Goal: Information Seeking & Learning: Learn about a topic

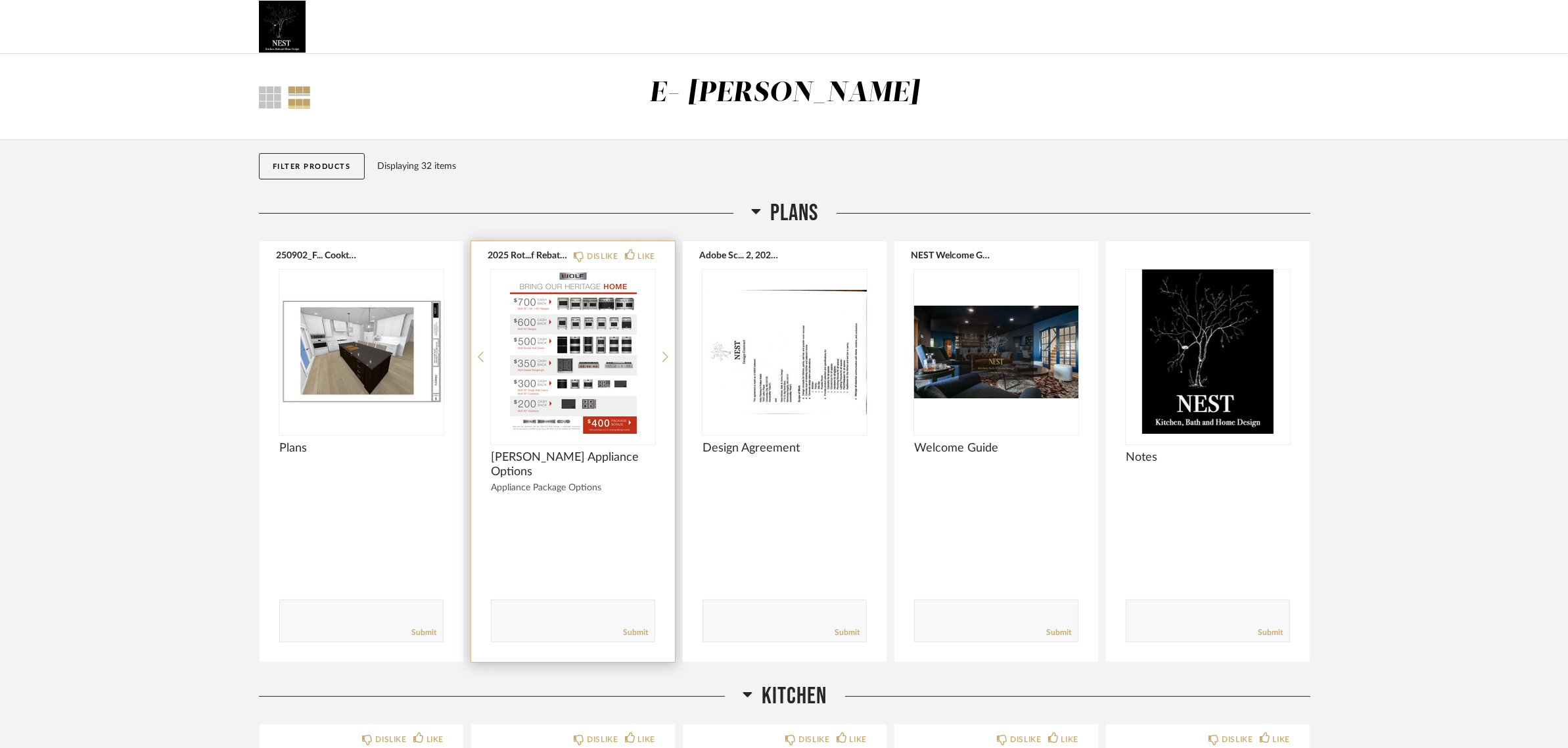
click at [0, 0] on img at bounding box center [0, 0] width 0 height 0
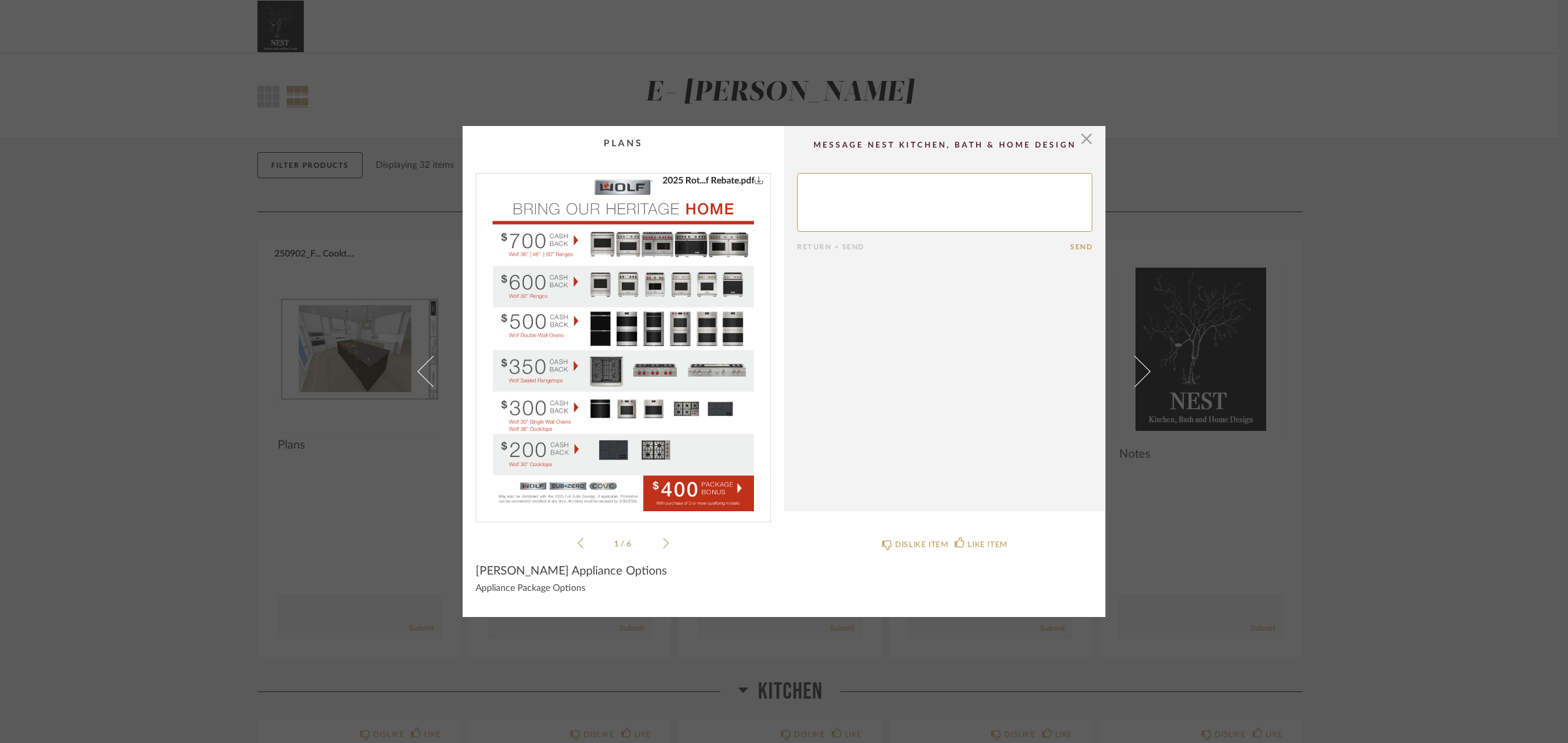
click at [672, 373] on img "0" at bounding box center [623, 342] width 261 height 337
click at [663, 543] on icon at bounding box center [666, 543] width 6 height 12
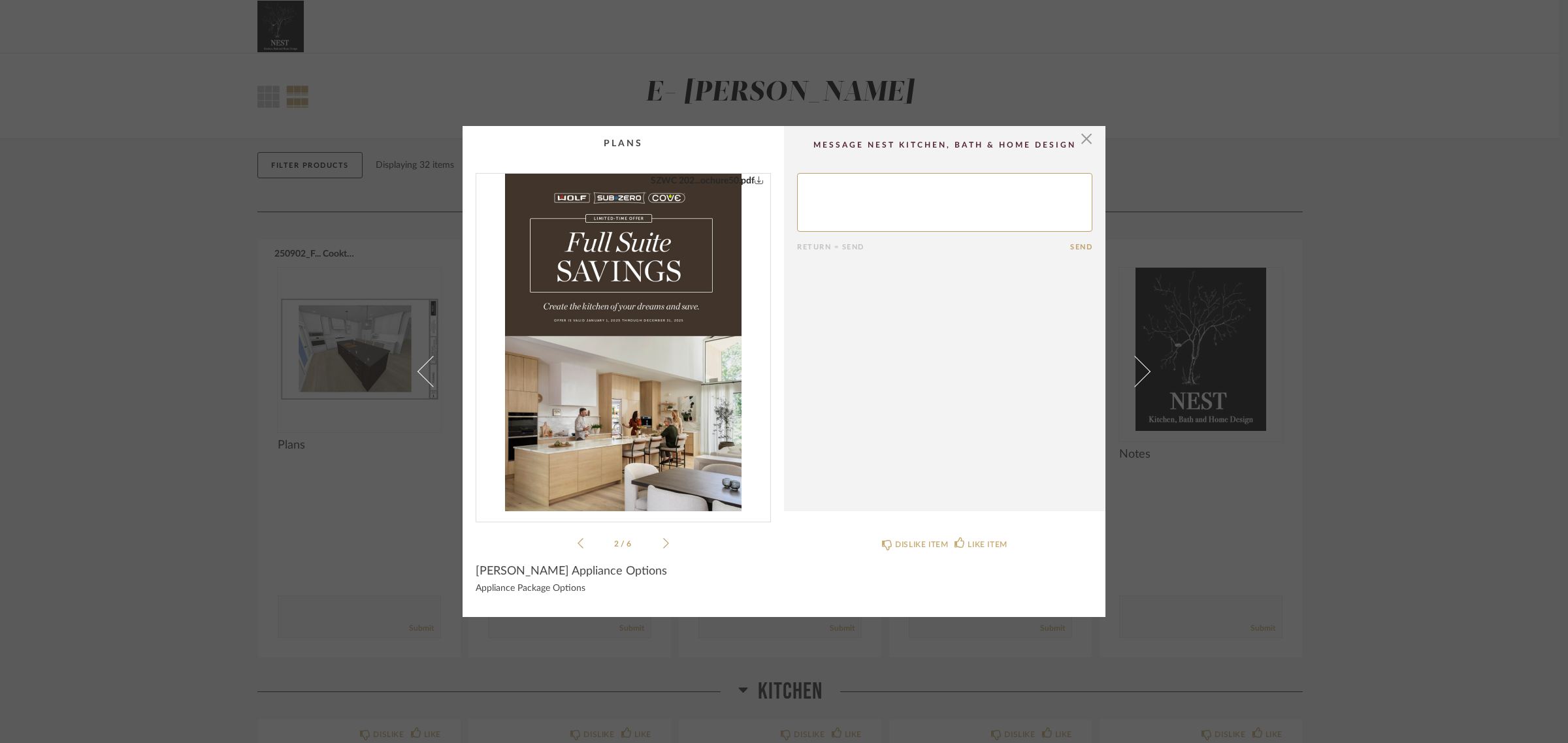
click at [663, 543] on icon at bounding box center [666, 543] width 6 height 12
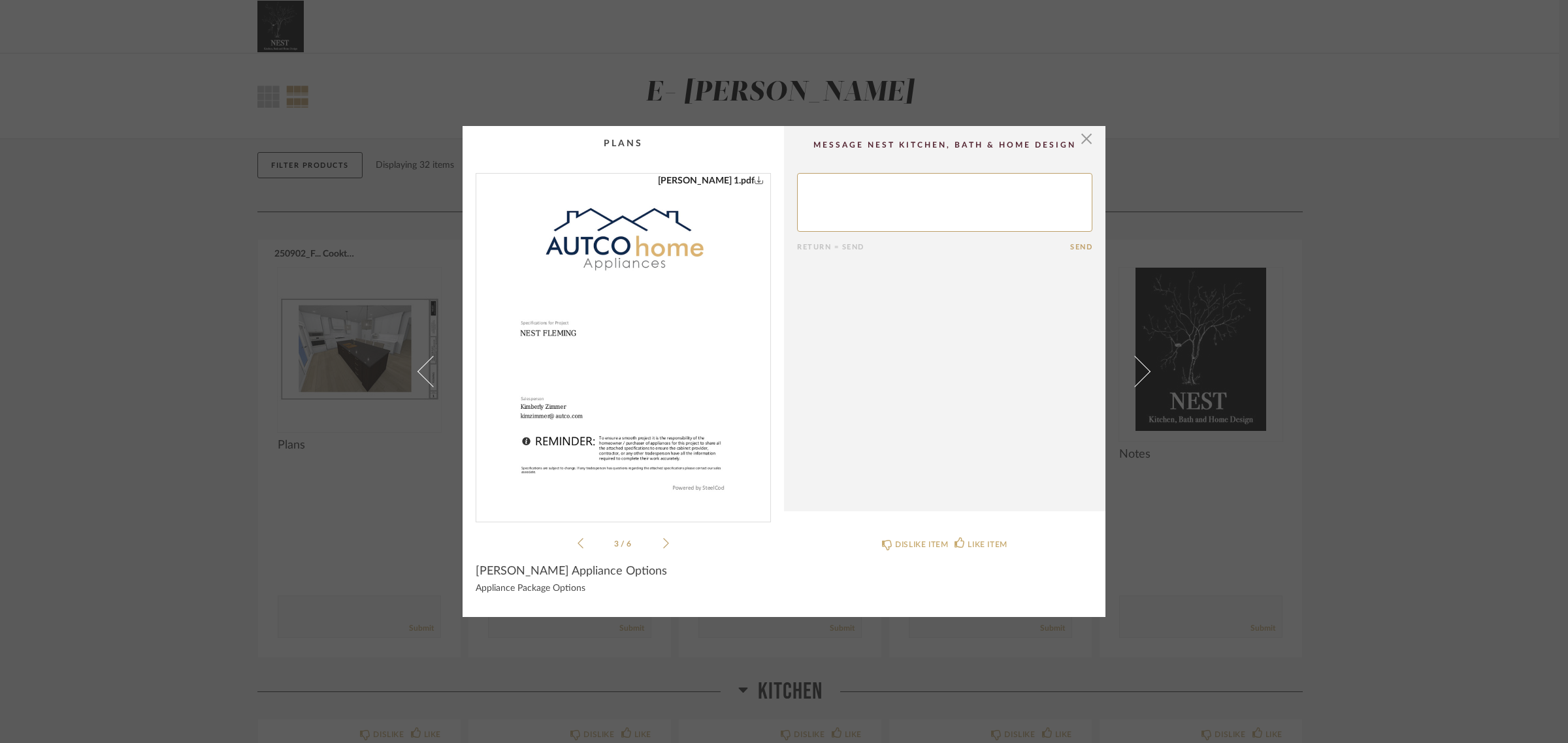
click at [663, 543] on icon at bounding box center [666, 543] width 6 height 12
click at [665, 542] on div "Fleming ...Oven Bid.pdf 2025 Rot...f Rebate.pdf SZWC 202...ochure50.pdf KELLY F…" at bounding box center [623, 362] width 295 height 378
click at [663, 540] on icon at bounding box center [666, 543] width 6 height 12
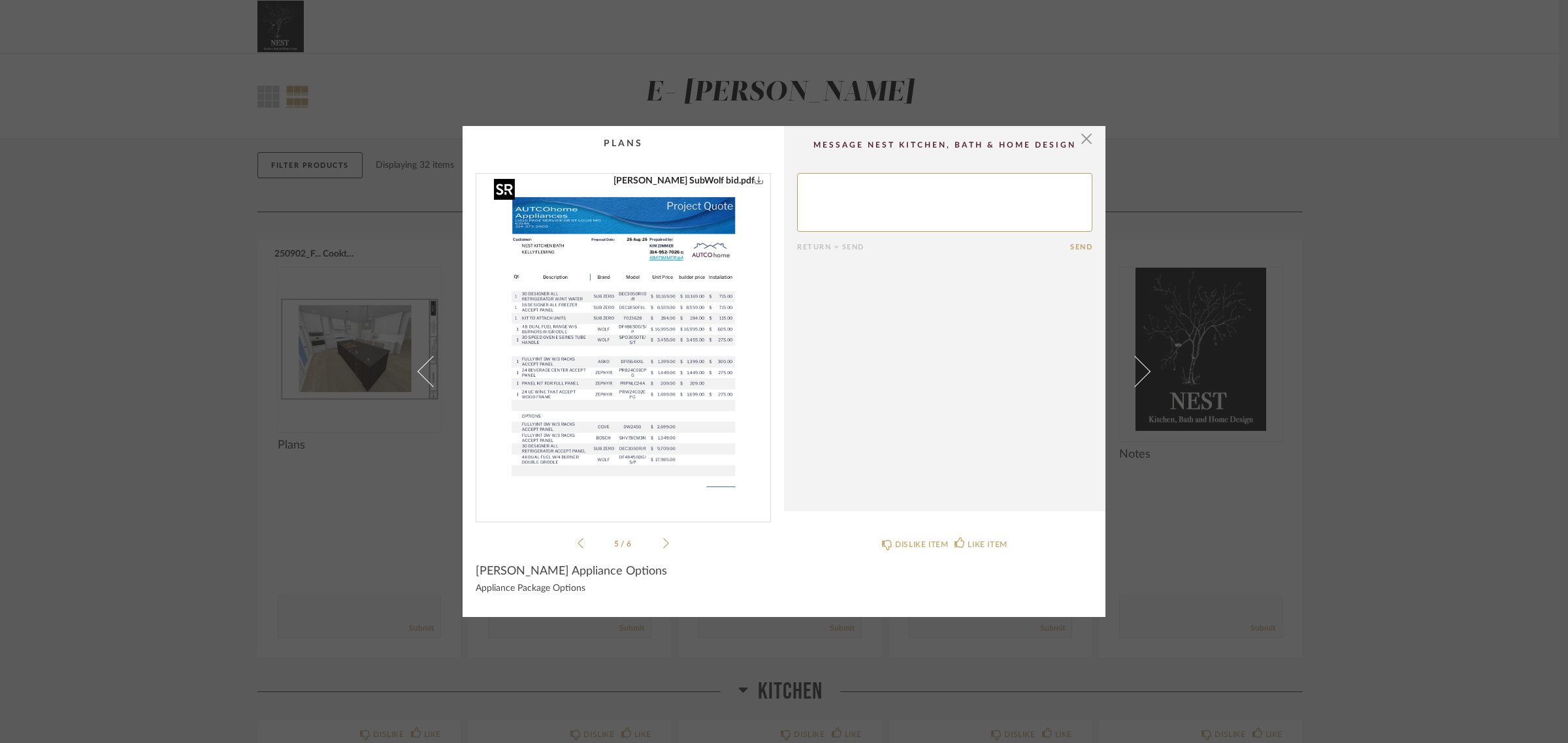
click at [640, 376] on img "4" at bounding box center [623, 342] width 261 height 337
click at [667, 545] on div "Fleming ...Oven Bid.pdf 2025 Rot...f Rebate.pdf SZWC 202...ochure50.pdf KELLY F…" at bounding box center [623, 362] width 295 height 378
click at [663, 542] on icon at bounding box center [666, 543] width 6 height 11
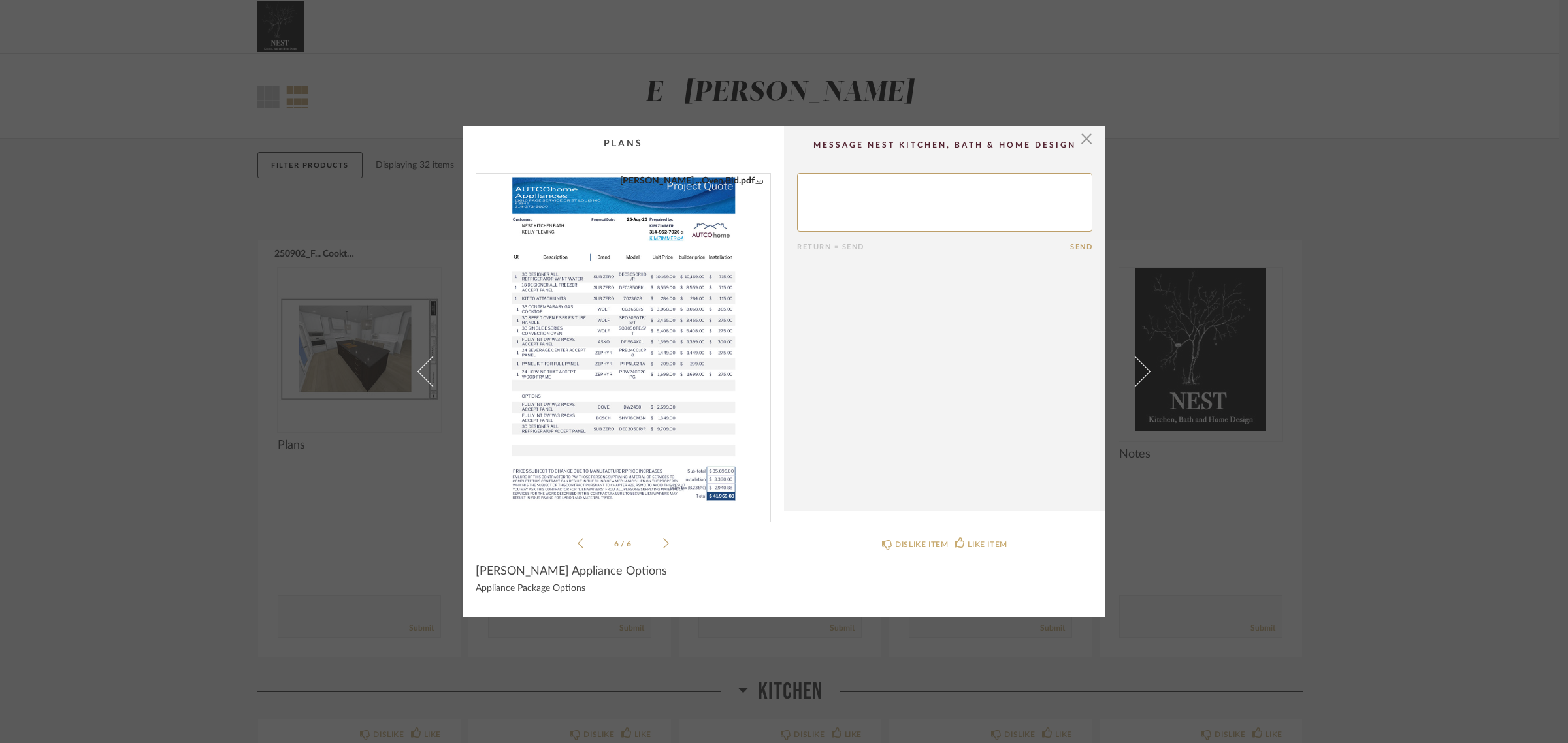
drag, startPoint x: 662, startPoint y: 542, endPoint x: 612, endPoint y: 353, distance: 195.5
click at [612, 353] on img "5" at bounding box center [623, 342] width 261 height 337
